Goal: Task Accomplishment & Management: Complete application form

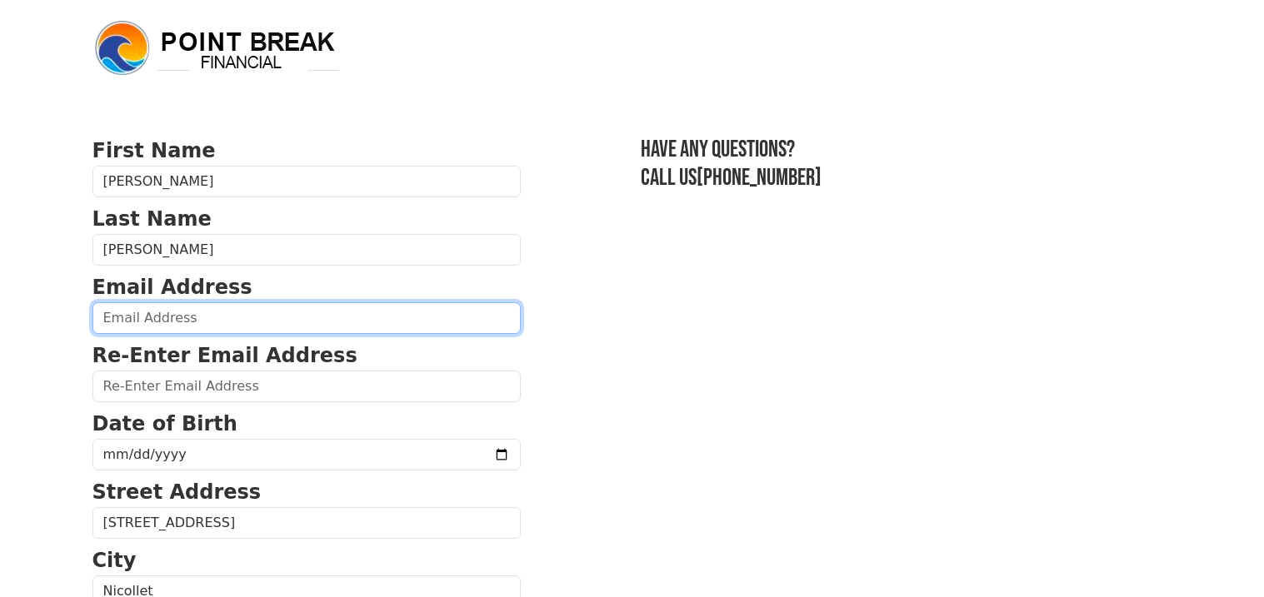
click at [359, 327] on input "email" at bounding box center [306, 318] width 428 height 32
type input "stephanieatchley15@gmail.com"
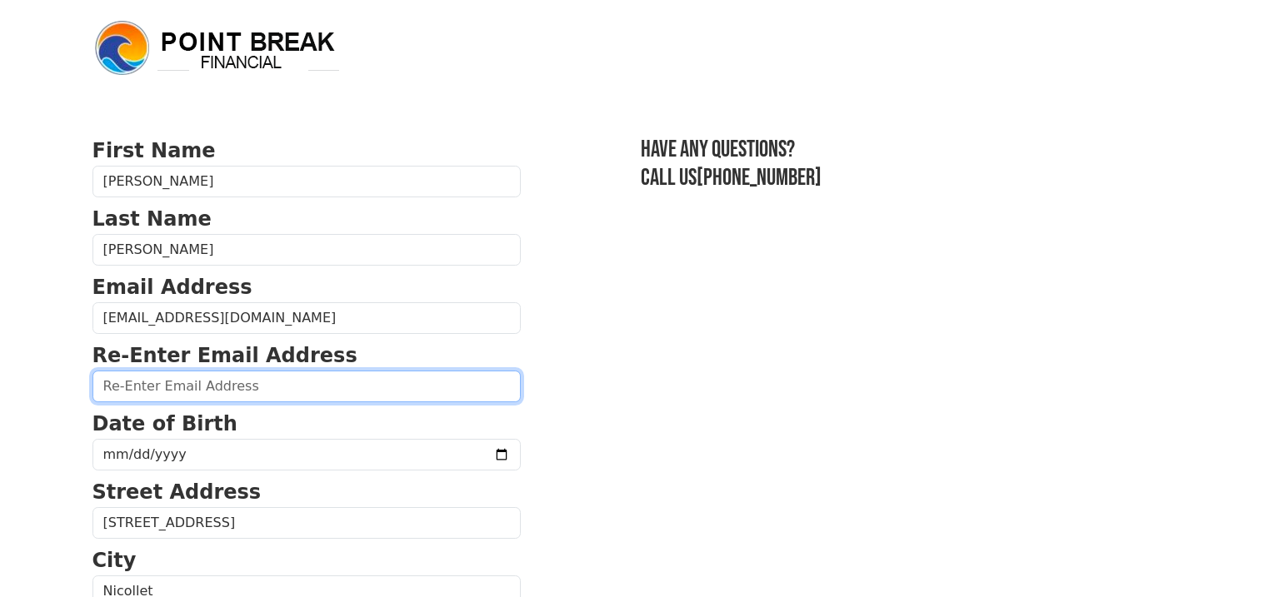
click at [301, 388] on input "email" at bounding box center [306, 387] width 428 height 32
type input "stephanieatchley15@gmail.com"
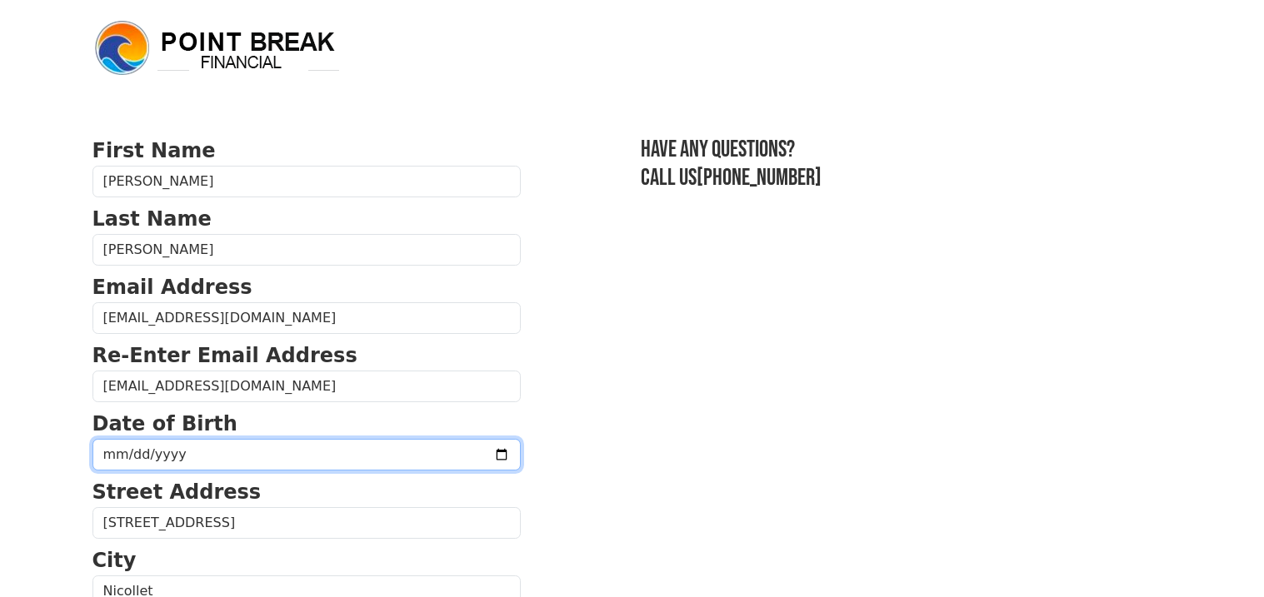
click at [256, 469] on input "date" at bounding box center [306, 455] width 428 height 32
type input "1982-04-19"
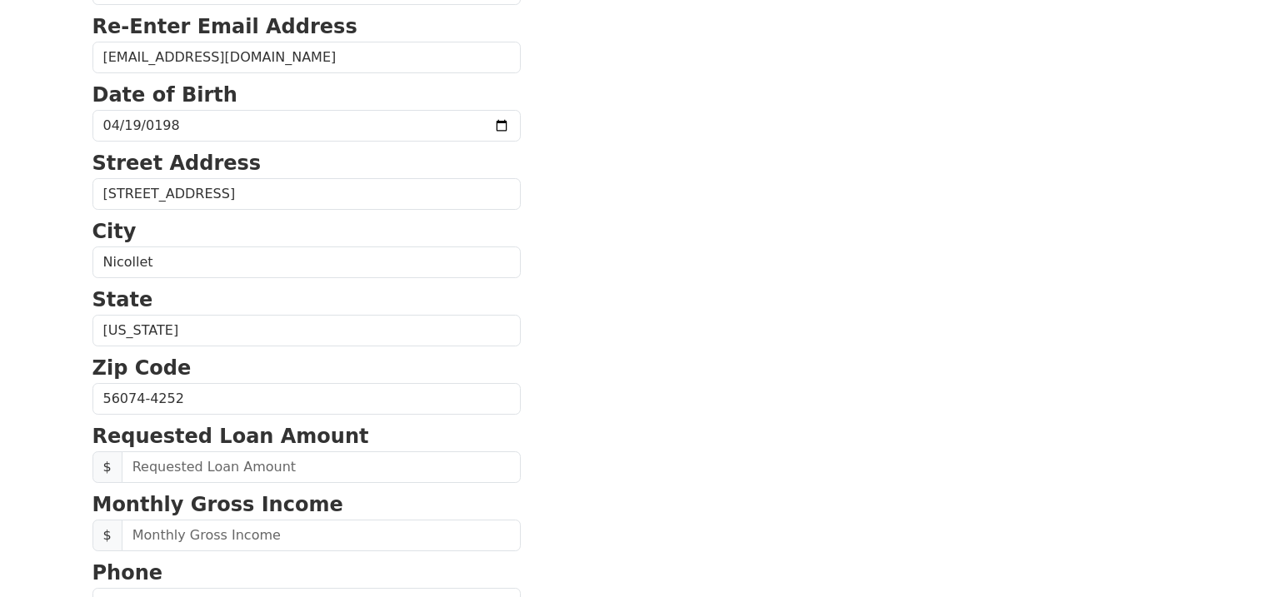
scroll to position [332, 0]
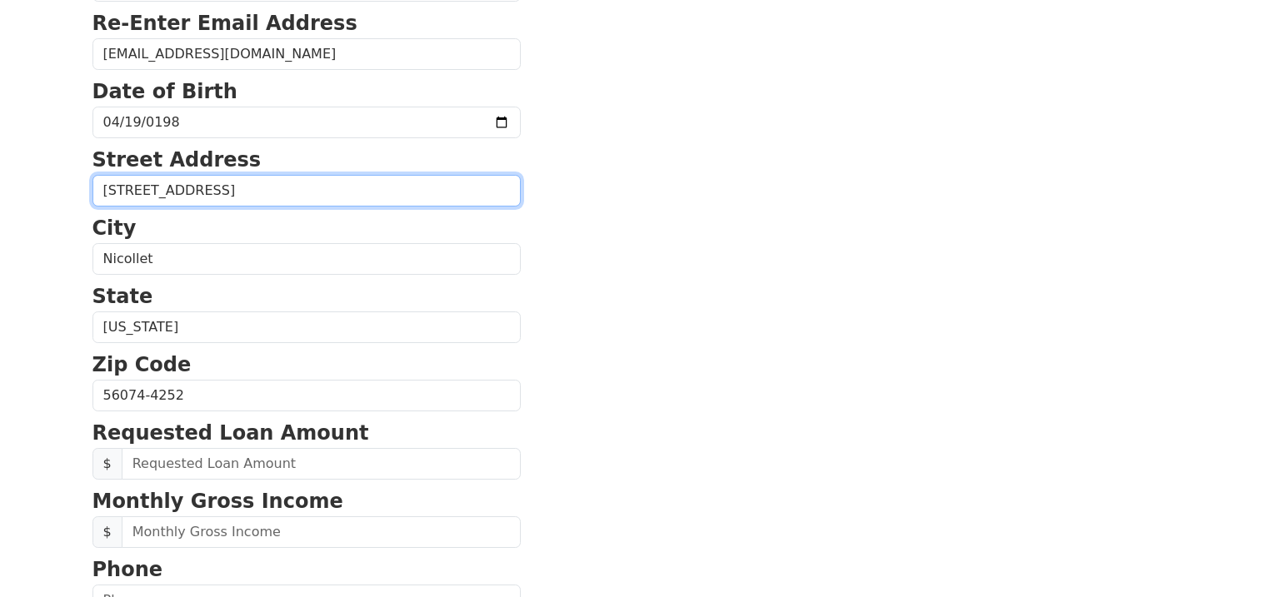
click at [442, 178] on input "48007 435th Ave" at bounding box center [306, 191] width 428 height 32
type input "7"
type input "9"
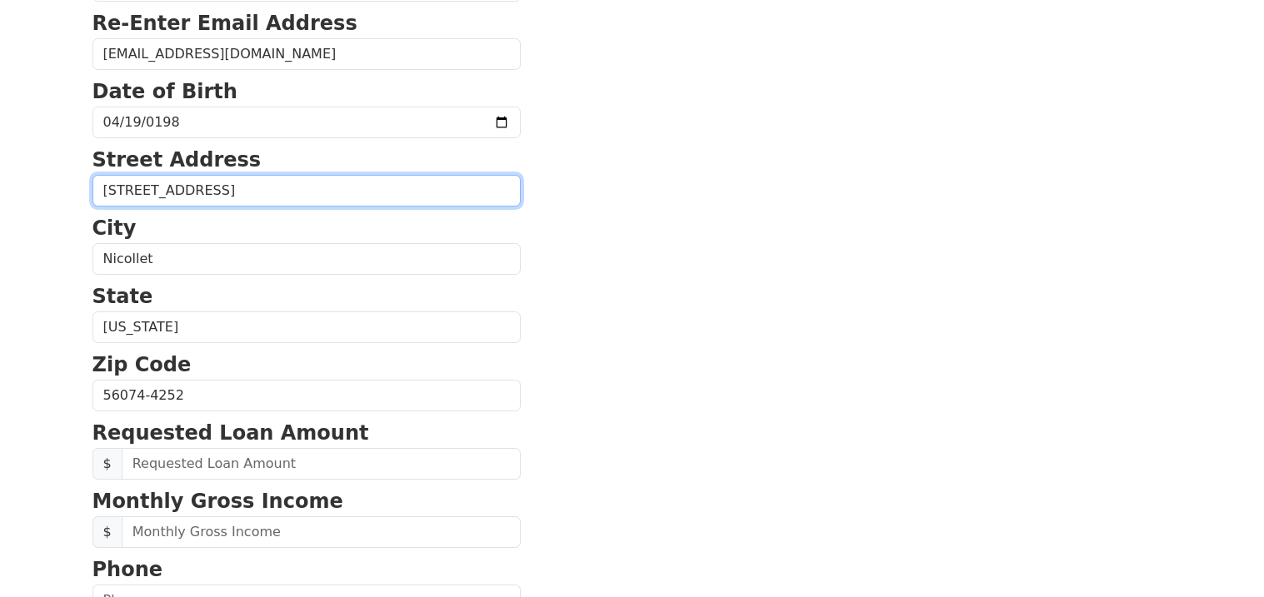
type input "816 S. 2nd St"
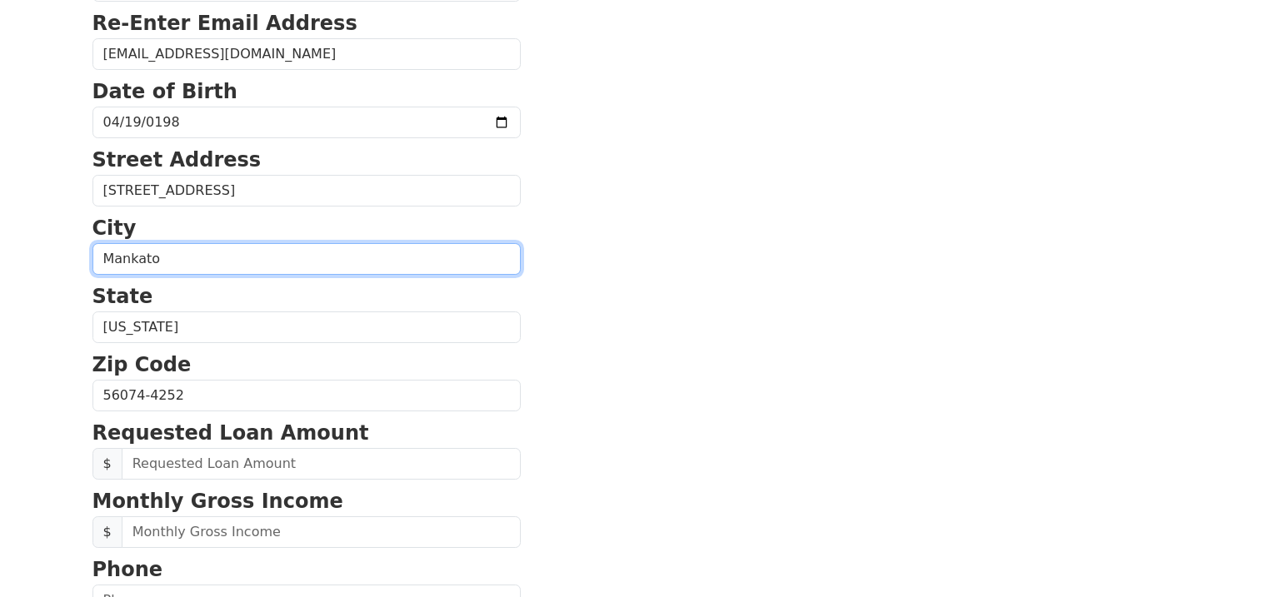
type input "Mankato"
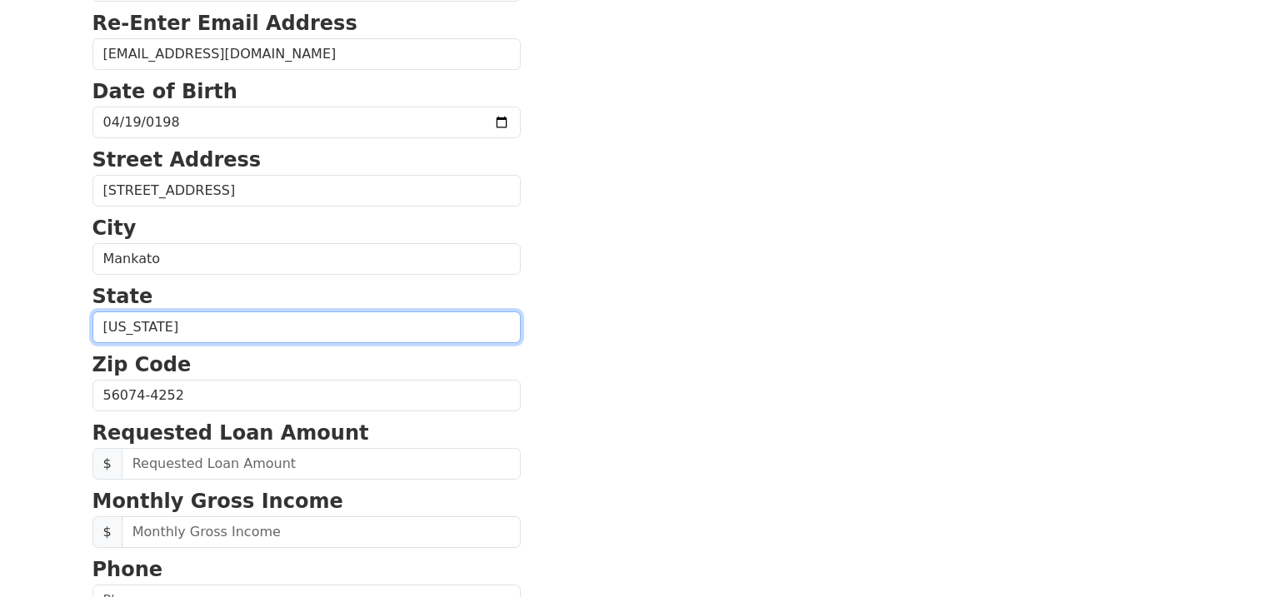
select select "MN"
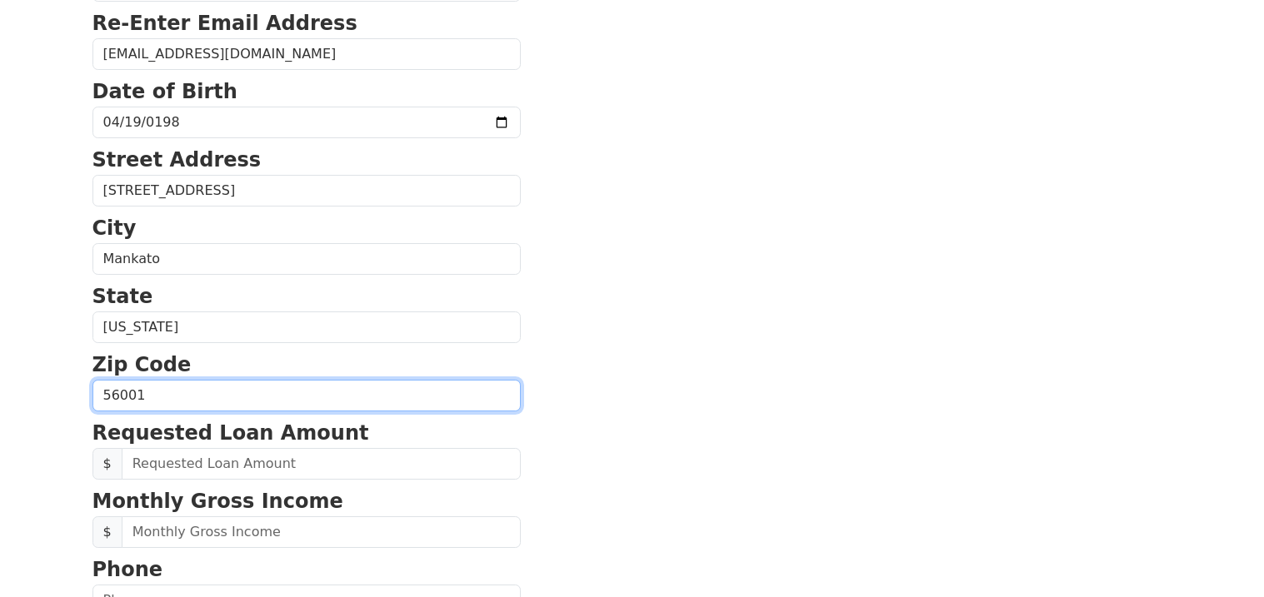
type input "56001"
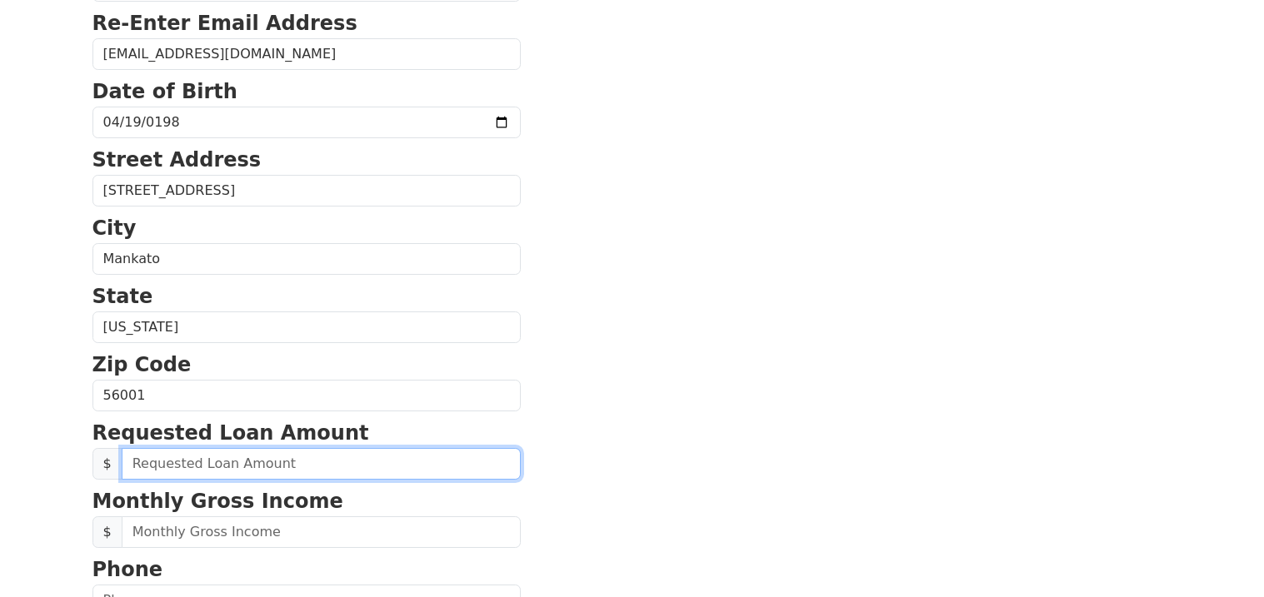
type input "2.00"
type input "30,000.00"
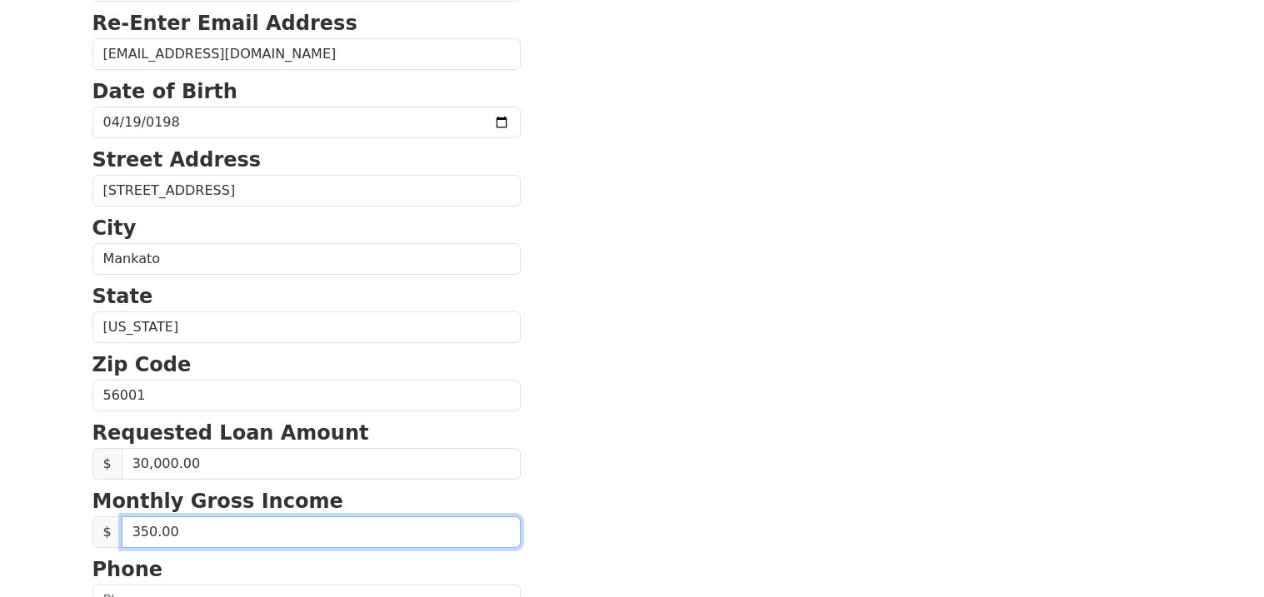
type input "3,500.00"
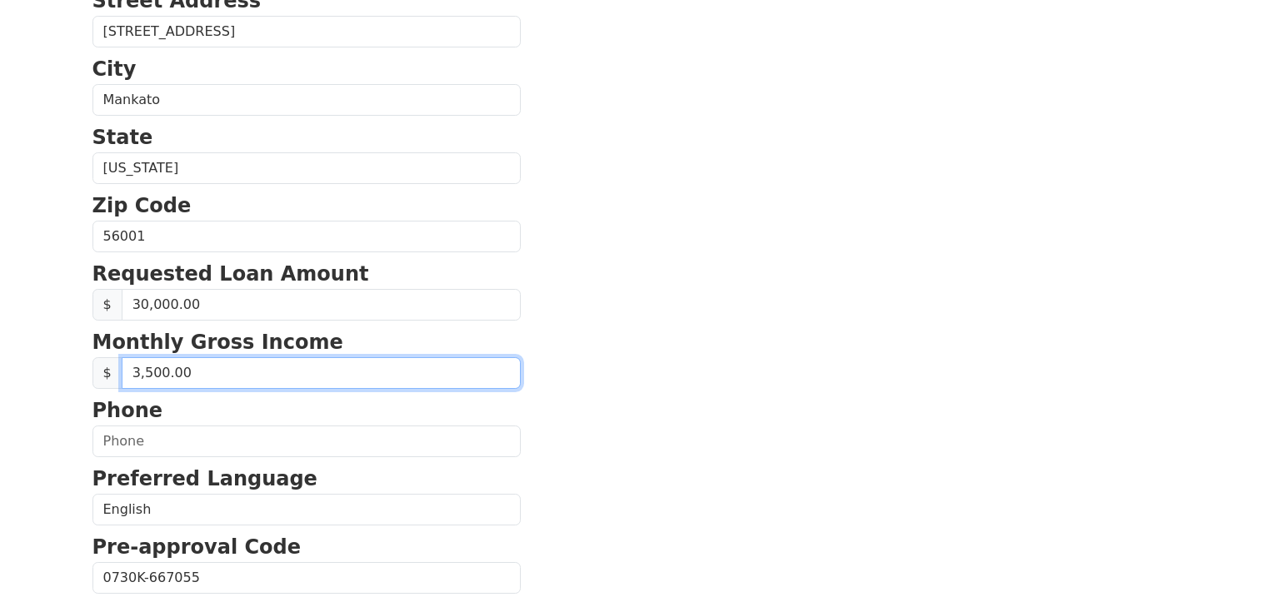
scroll to position [500, 0]
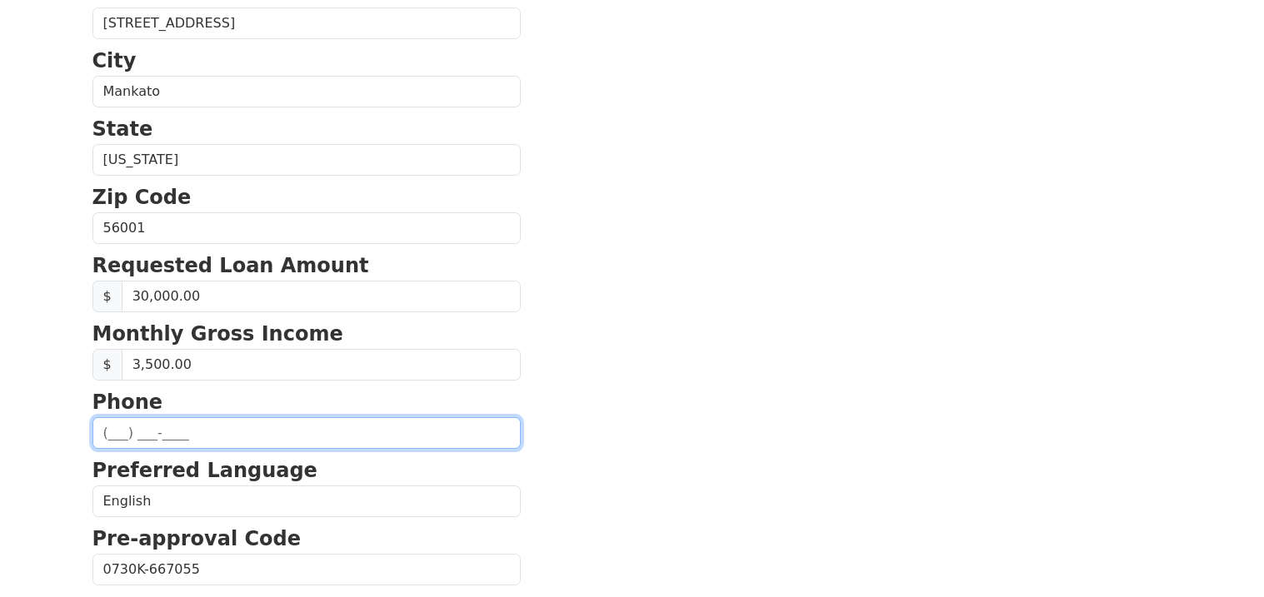
click at [308, 427] on input "text" at bounding box center [306, 433] width 428 height 32
type input "(507) 479-3921"
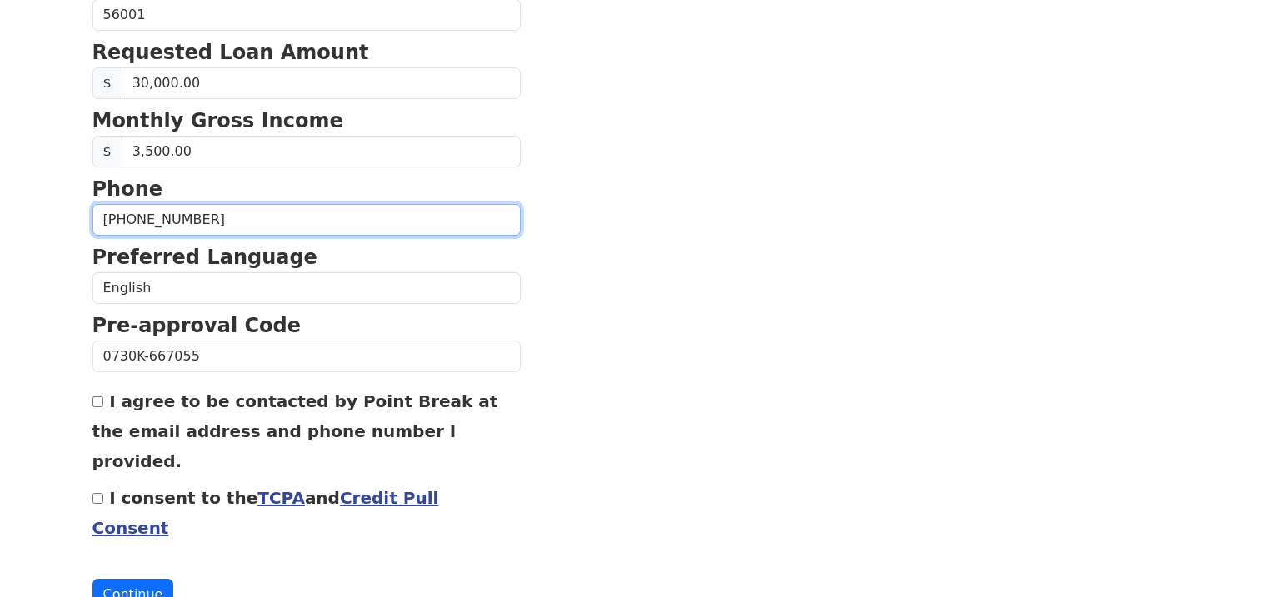
scroll to position [717, 0]
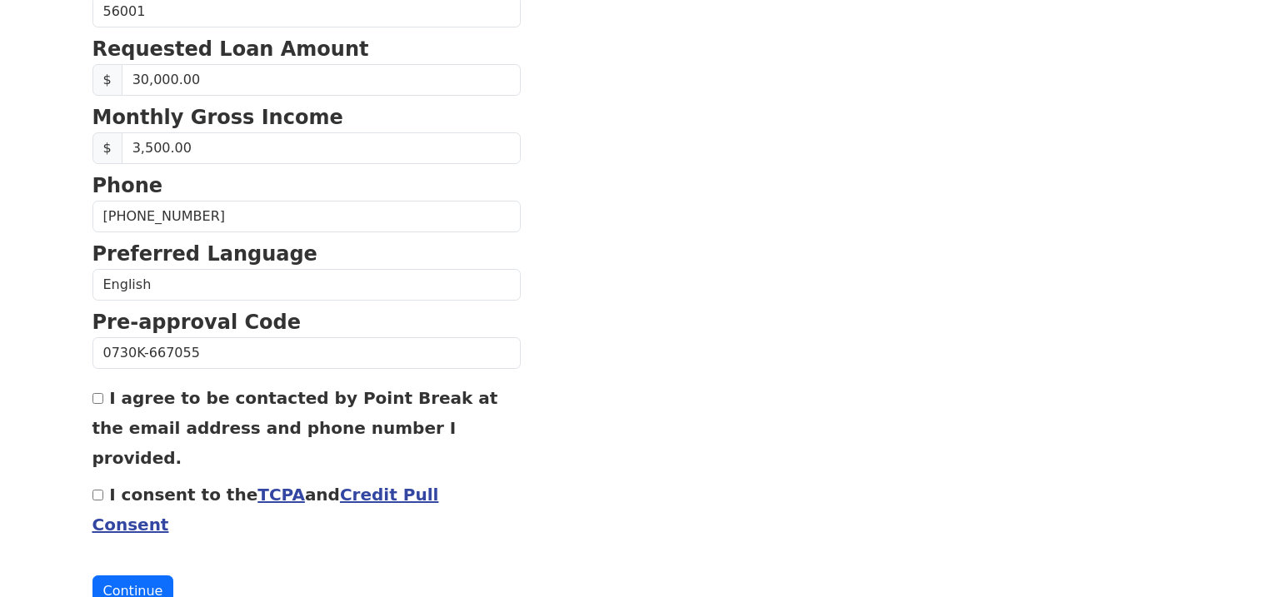
click at [114, 394] on label "I agree to be contacted by Point Break at the email address and phone number I …" at bounding box center [295, 428] width 406 height 80
click at [103, 394] on input "I agree to be contacted by Point Break at the email address and phone number I …" at bounding box center [97, 398] width 11 height 11
checkbox input "true"
click at [101, 490] on input "I consent to the TCPA and Credit Pull Consent" at bounding box center [97, 495] width 11 height 11
checkbox input "true"
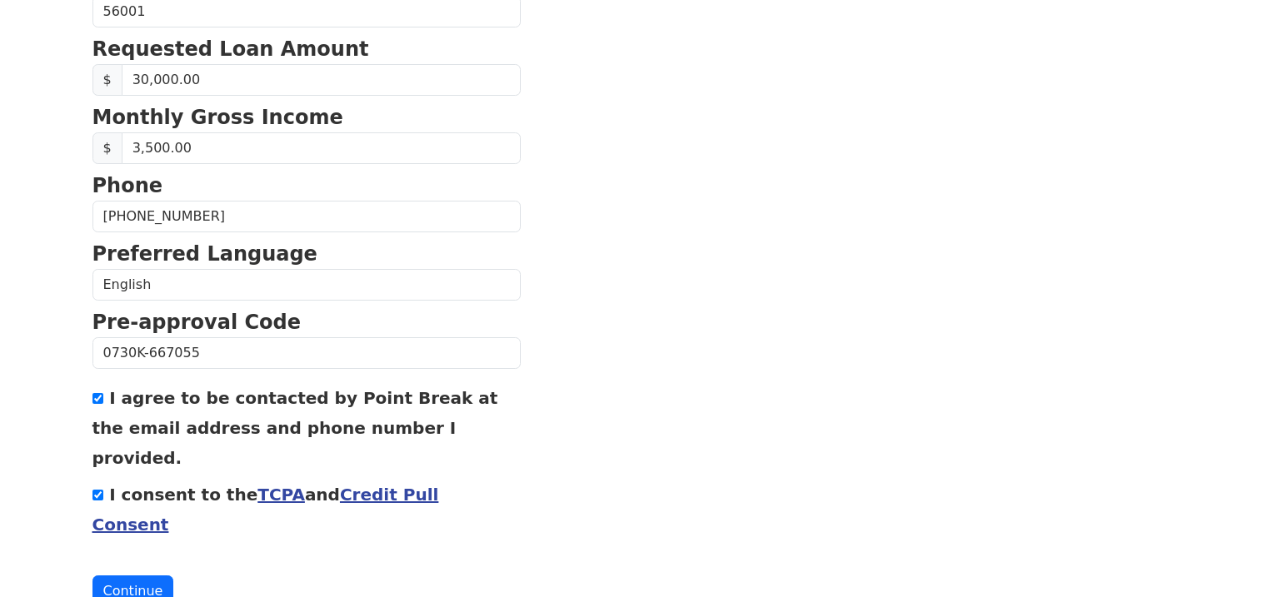
click at [96, 402] on input "I agree to be contacted by Point Break at the email address and phone number I …" at bounding box center [97, 398] width 11 height 11
checkbox input "true"
click at [134, 511] on form "First Name Ryan Last Name Truebenbach Email Address stephanieatchley15@gmail.co…" at bounding box center [306, 13] width 428 height 1188
click at [134, 512] on form "First Name Ryan Last Name Truebenbach Email Address stephanieatchley15@gmail.co…" at bounding box center [306, 13] width 428 height 1188
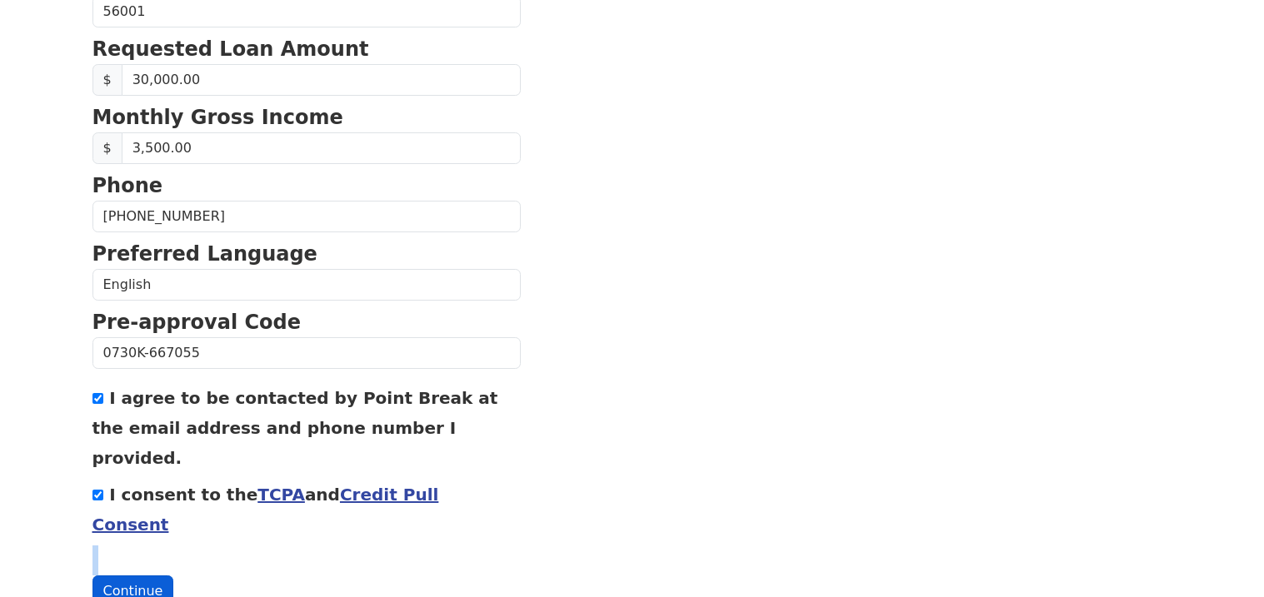
click at [133, 576] on button "Continue" at bounding box center [133, 592] width 82 height 32
